Goal: Find contact information: Find contact information

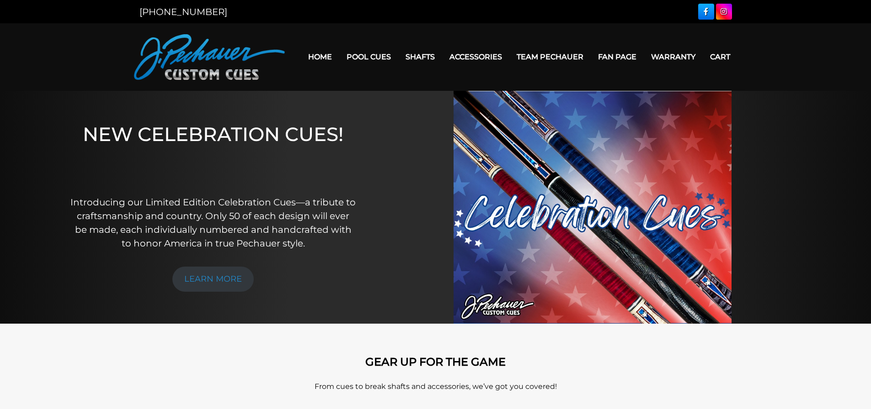
click at [680, 56] on link "Warranty" at bounding box center [672, 56] width 59 height 23
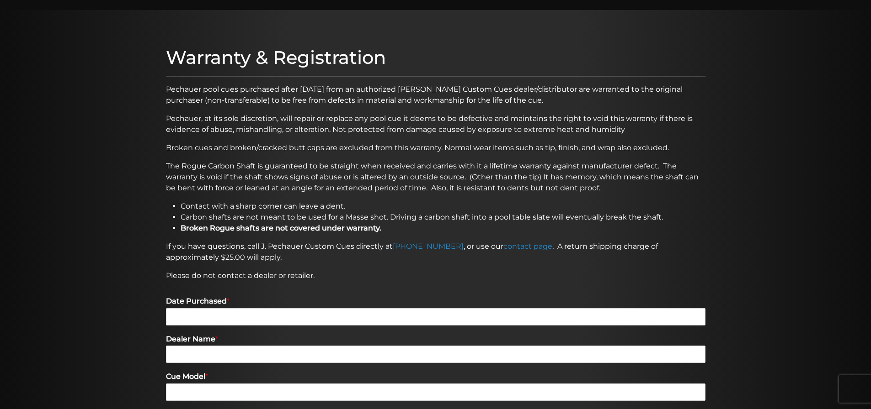
scroll to position [74, 0]
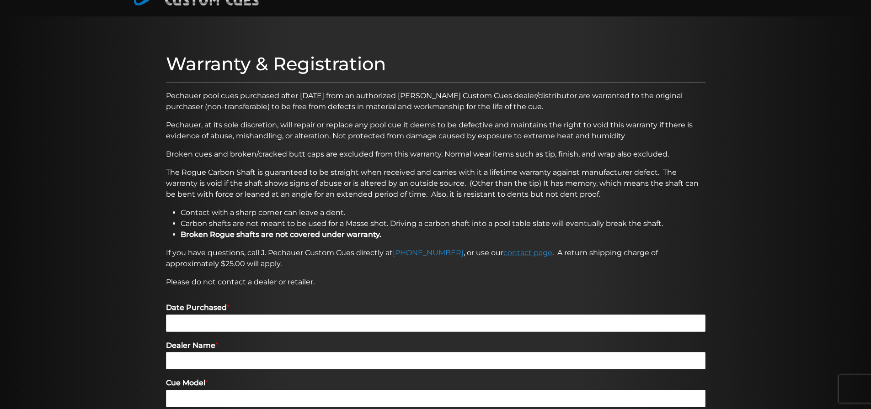
click at [504, 254] on link "contact page" at bounding box center [527, 253] width 49 height 9
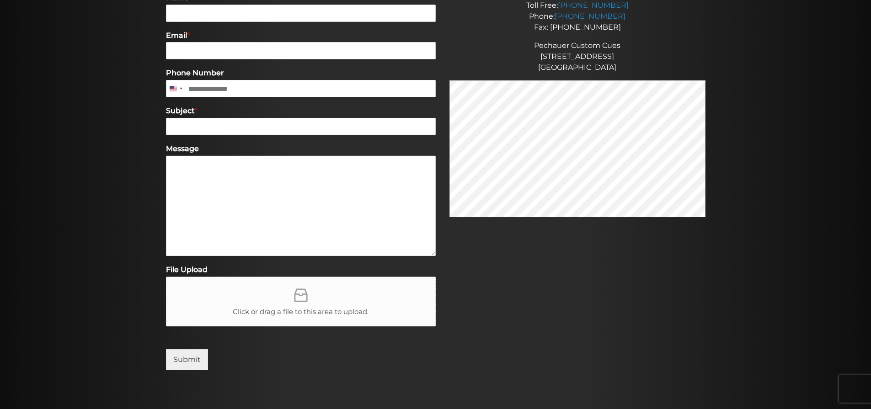
scroll to position [189, 0]
